Goal: Task Accomplishment & Management: Manage account settings

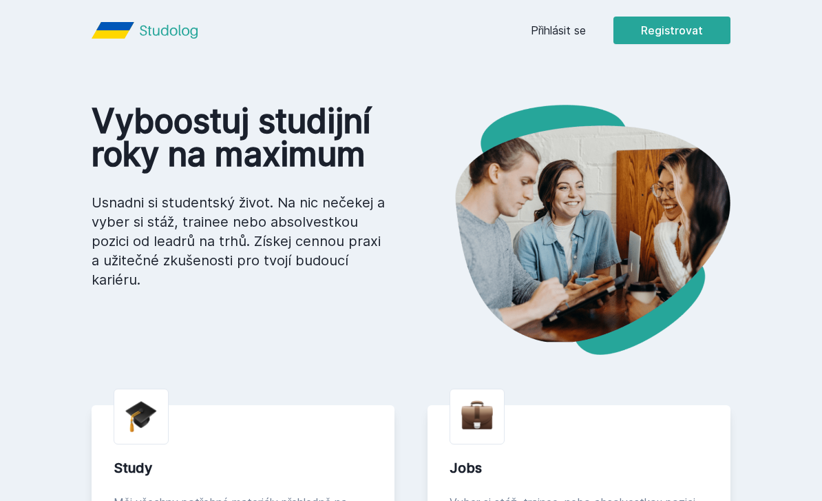
click at [558, 29] on link "Přihlásit se" at bounding box center [558, 30] width 55 height 17
click at [569, 30] on link "Přihlásit se" at bounding box center [558, 30] width 55 height 17
click at [562, 35] on link "Přihlásit se" at bounding box center [558, 30] width 55 height 17
